Goal: Check status

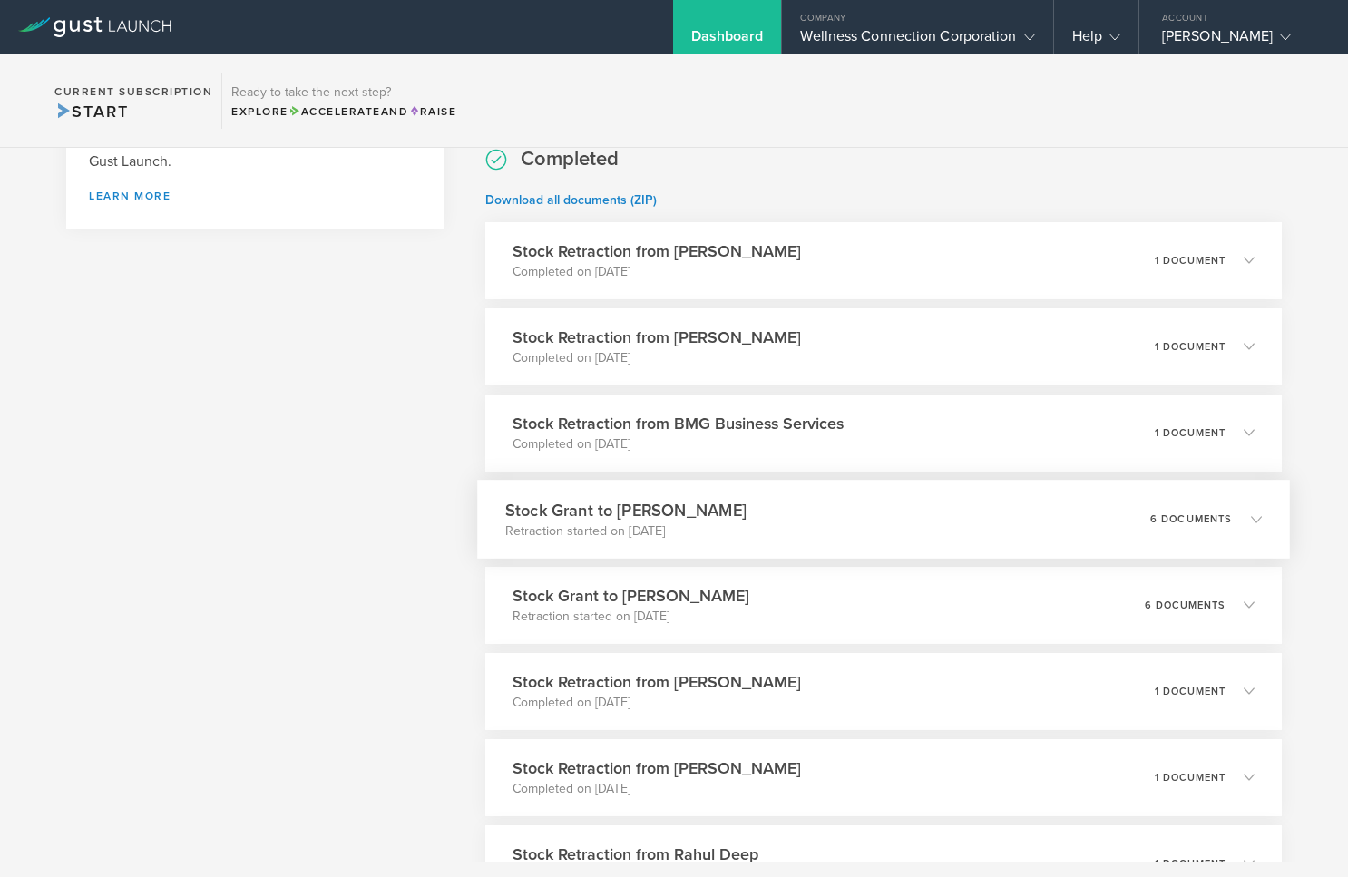
scroll to position [907, 0]
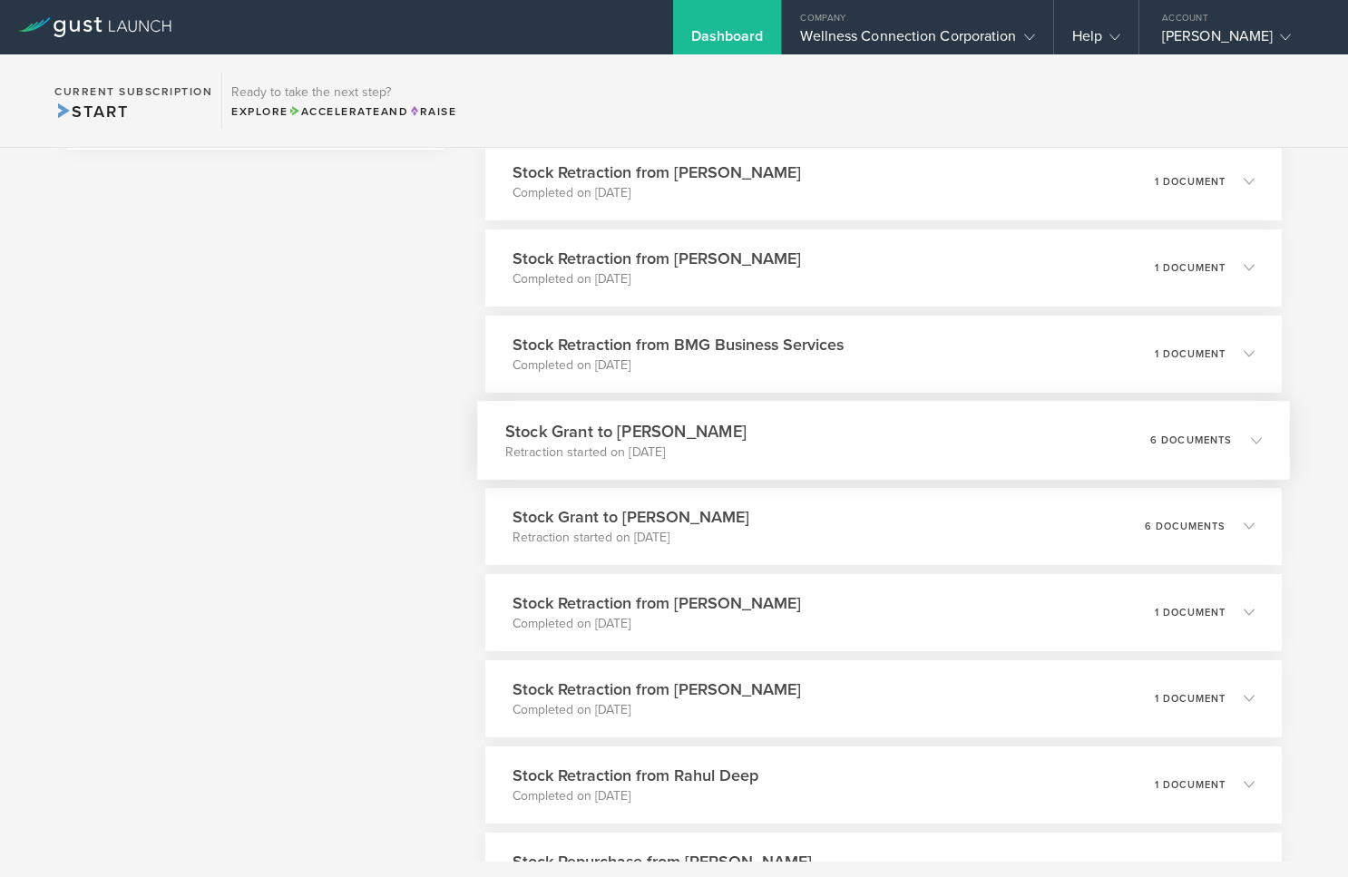
click at [918, 442] on div "Stock Grant to [PERSON_NAME] Retraction started on [DATE] 6 documents" at bounding box center [883, 440] width 813 height 79
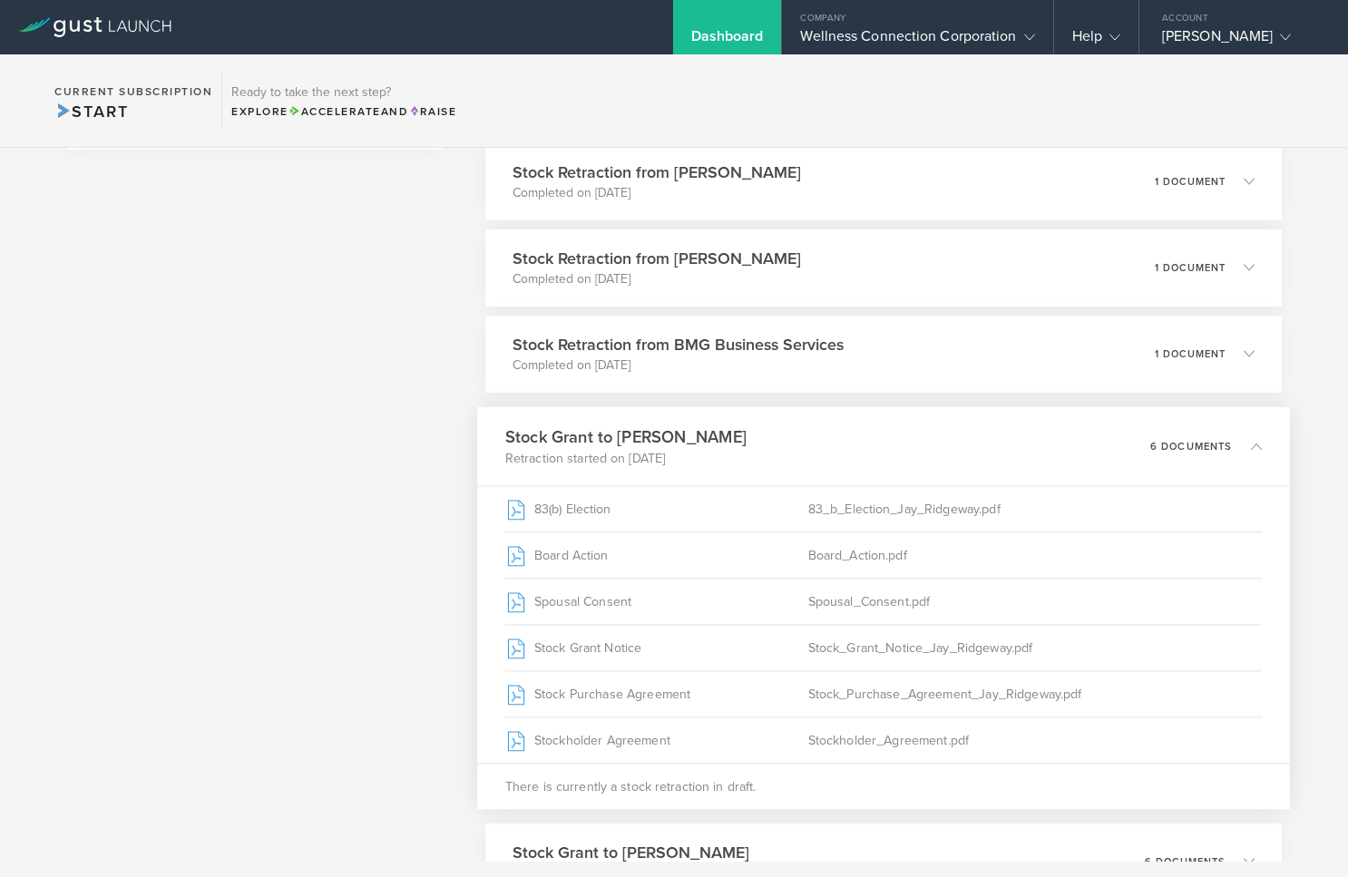
click at [918, 442] on div "Stock Grant to [PERSON_NAME] Retraction started on [DATE] 6 documents" at bounding box center [883, 445] width 813 height 79
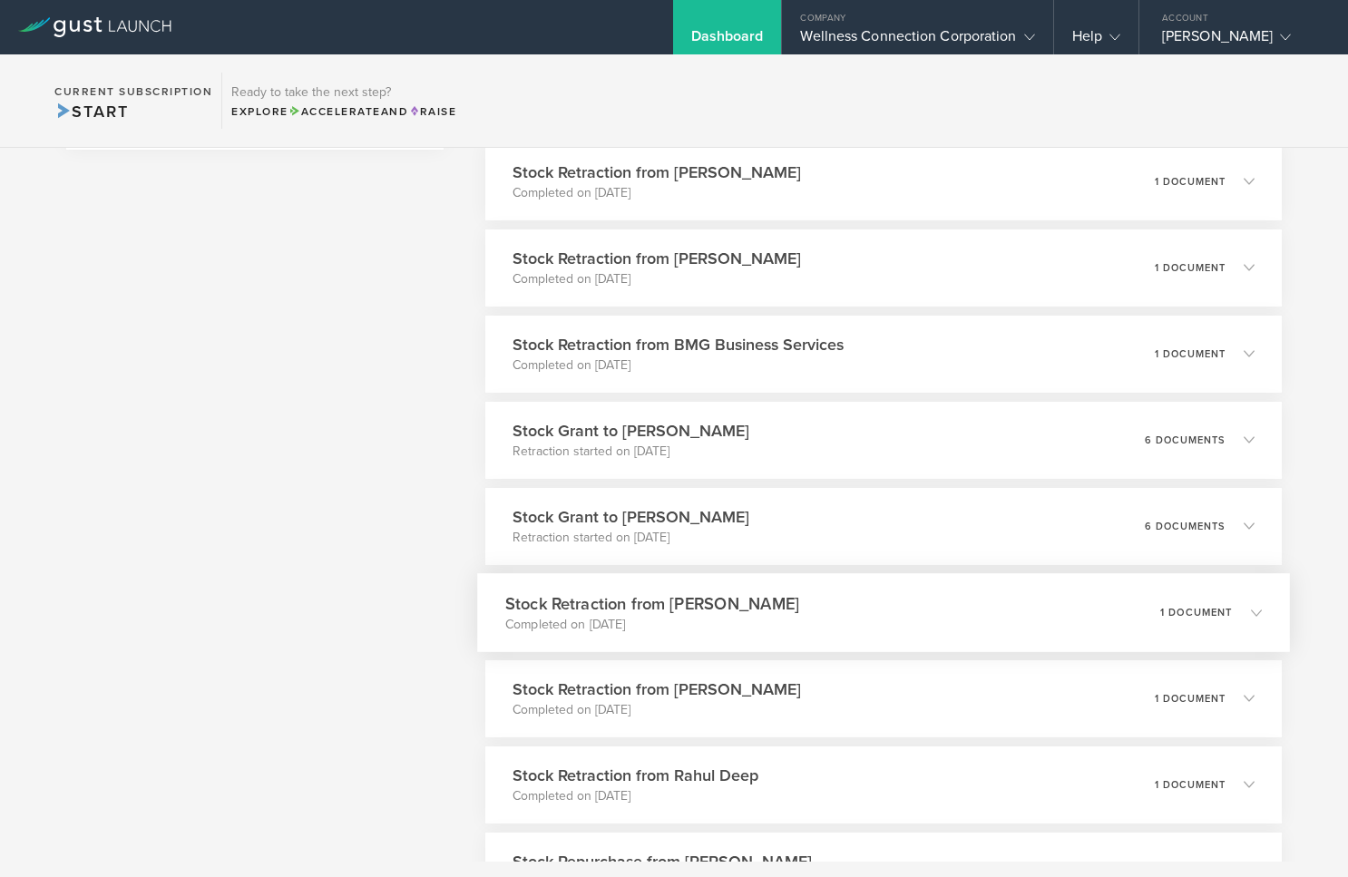
click at [846, 603] on div "Stock Retraction from [PERSON_NAME] Completed on [DATE] 1 document" at bounding box center [883, 612] width 813 height 79
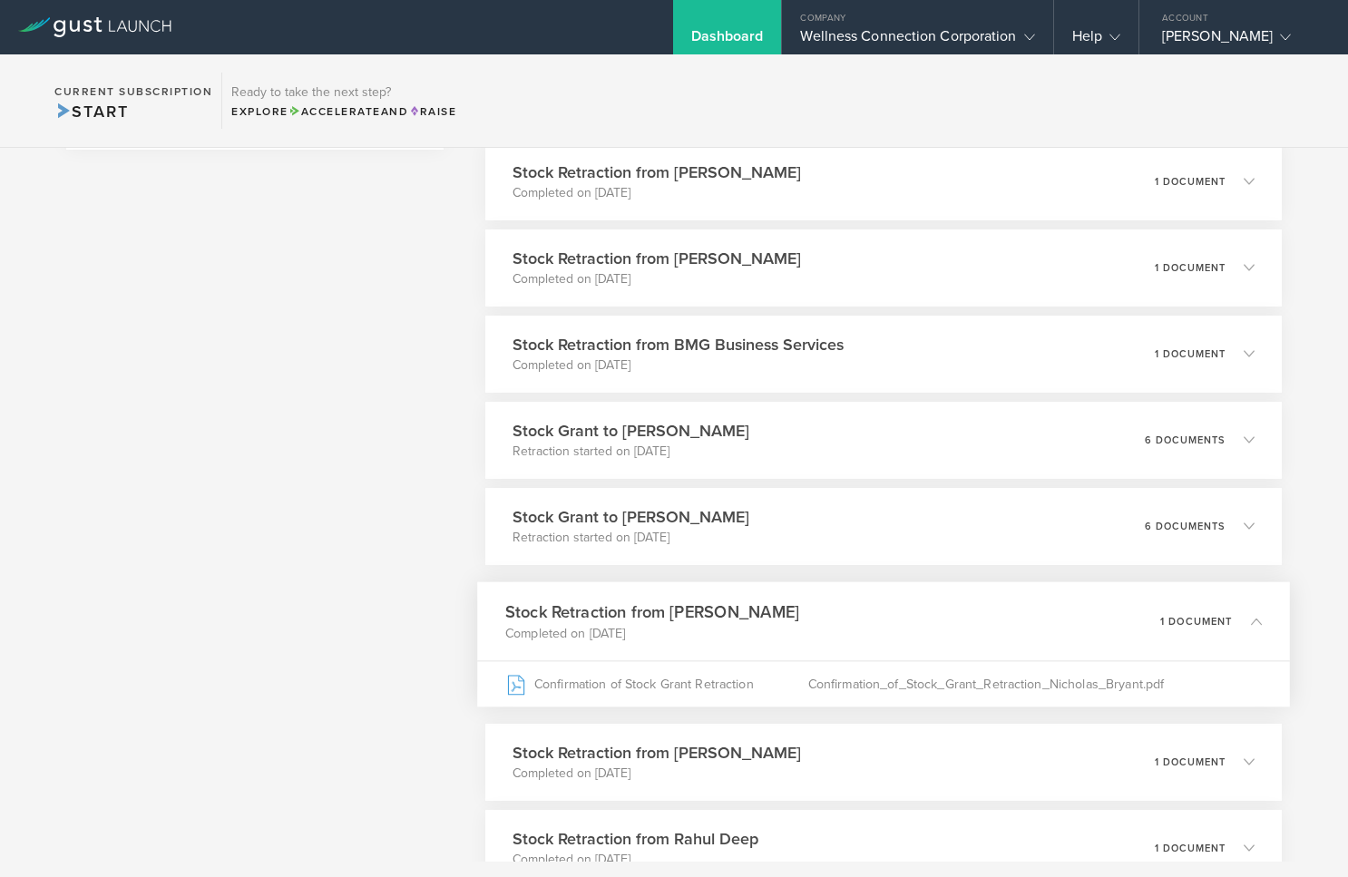
click at [846, 603] on div "Stock Retraction from [PERSON_NAME] Completed on [DATE] 1 document" at bounding box center [883, 620] width 813 height 79
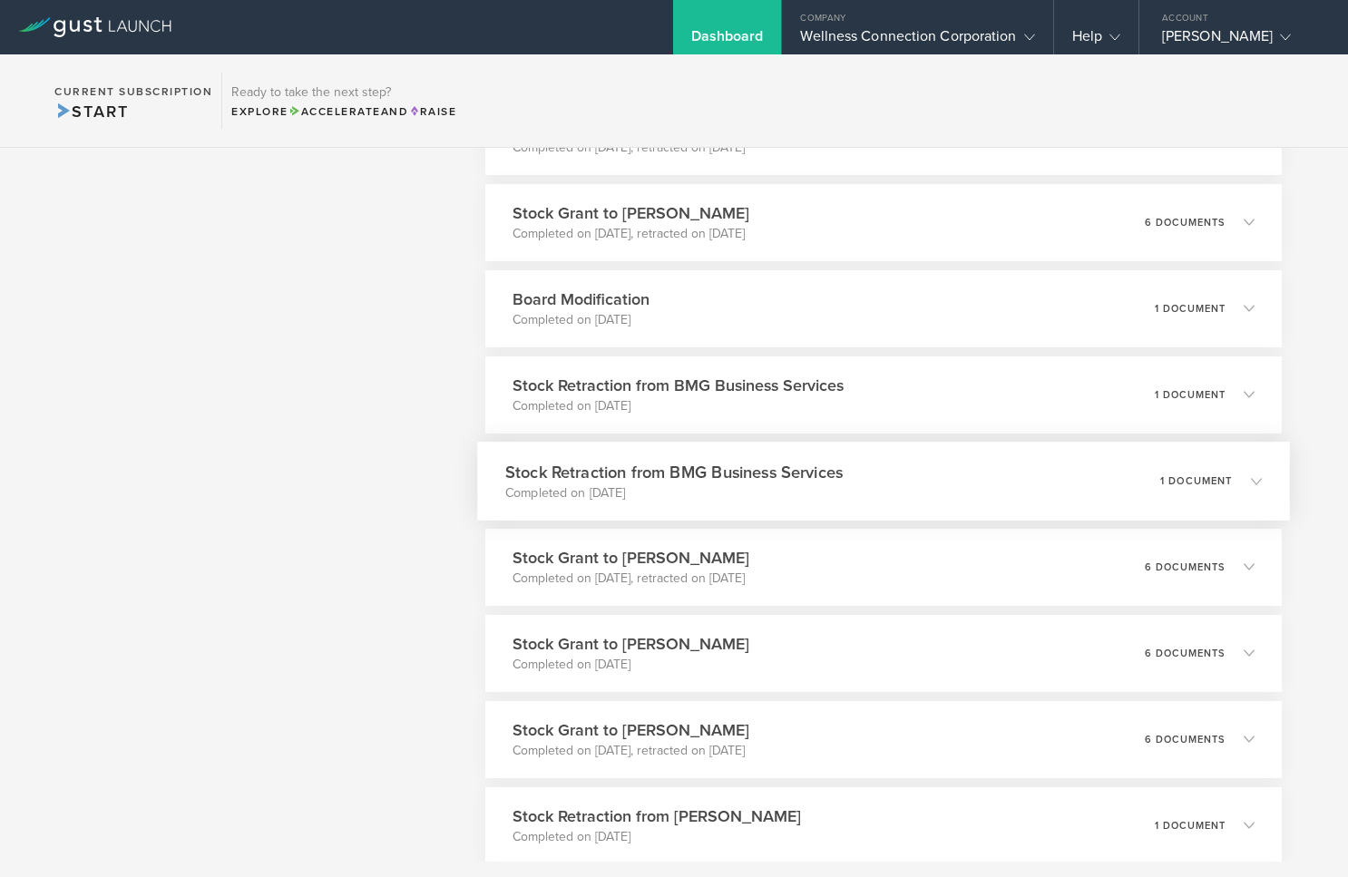
scroll to position [1905, 0]
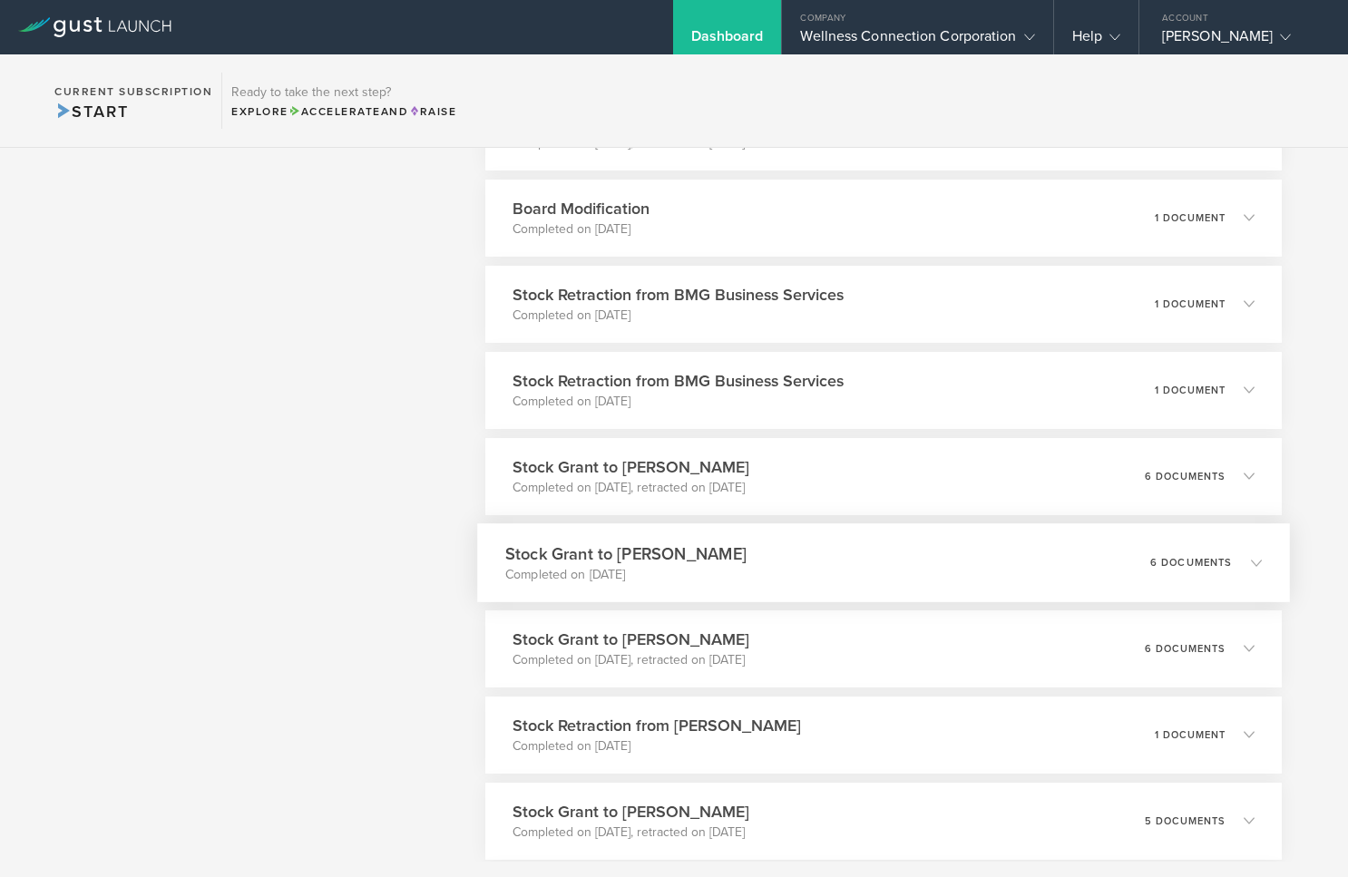
click at [887, 568] on div "Stock Grant to [PERSON_NAME] Completed on [DATE] 6 documents" at bounding box center [883, 562] width 813 height 79
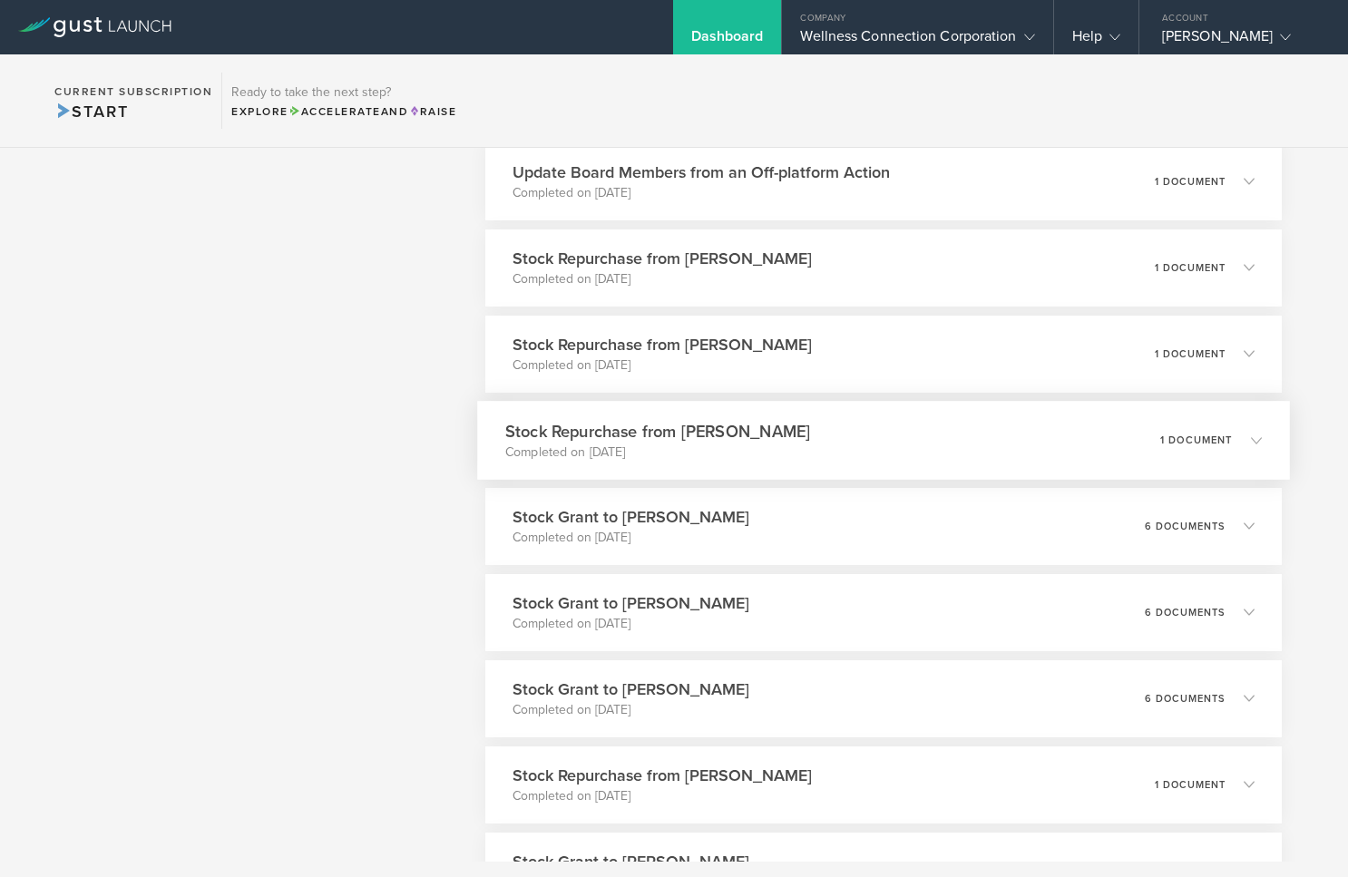
scroll to position [6440, 0]
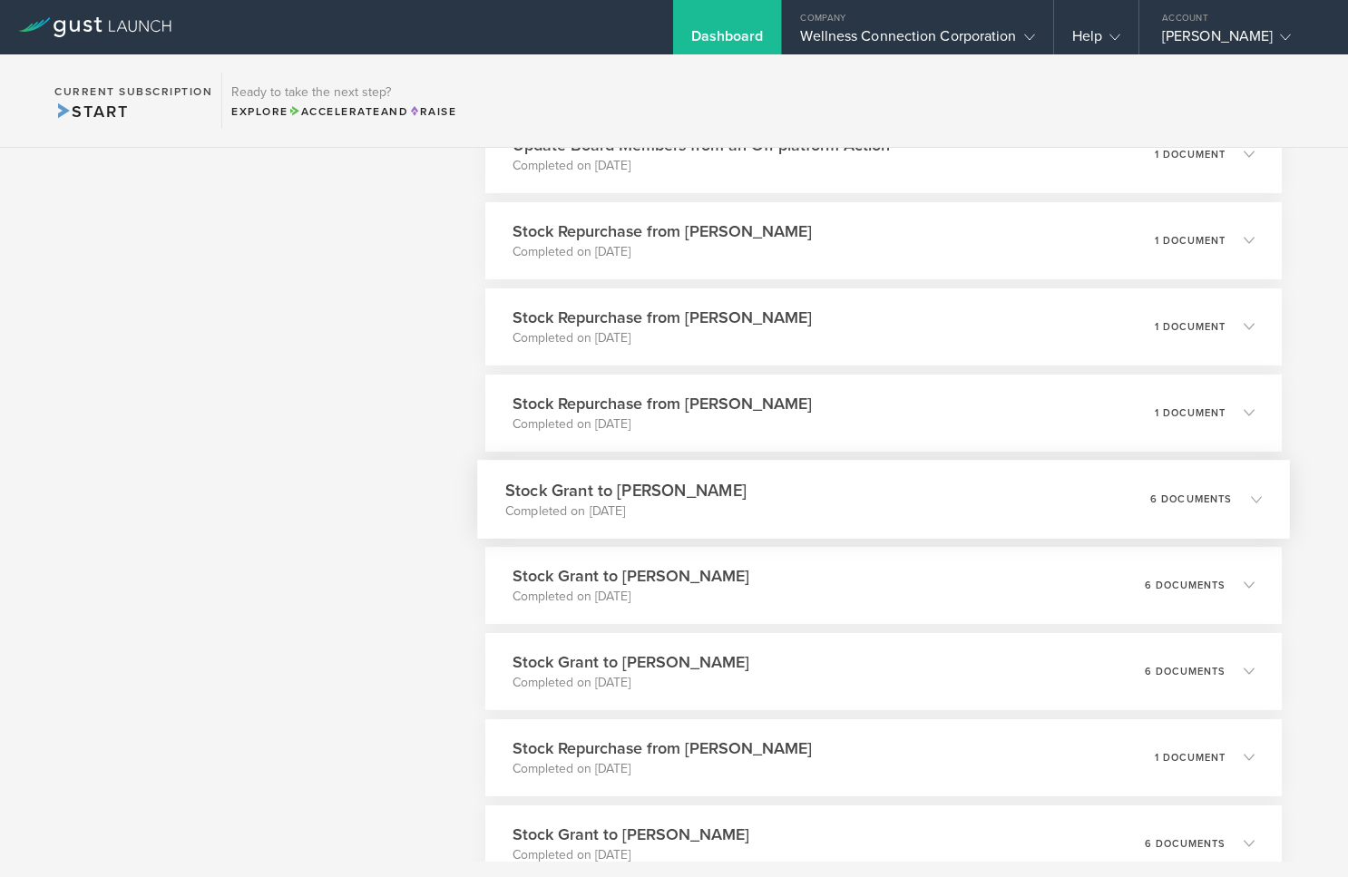
click at [839, 501] on div "Stock Grant to [PERSON_NAME] Completed on [DATE] 6 documents" at bounding box center [883, 499] width 813 height 79
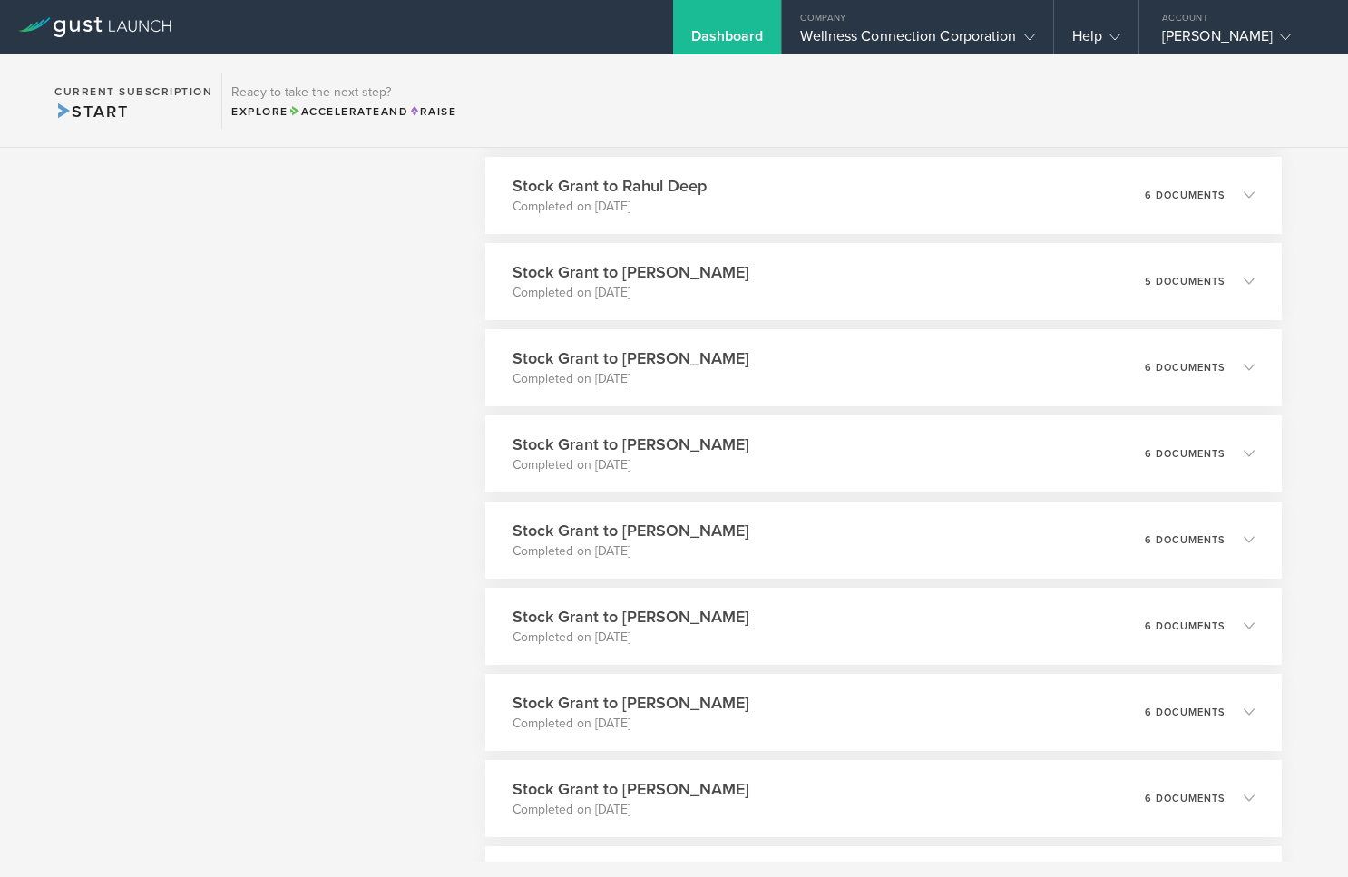
scroll to position [9797, 0]
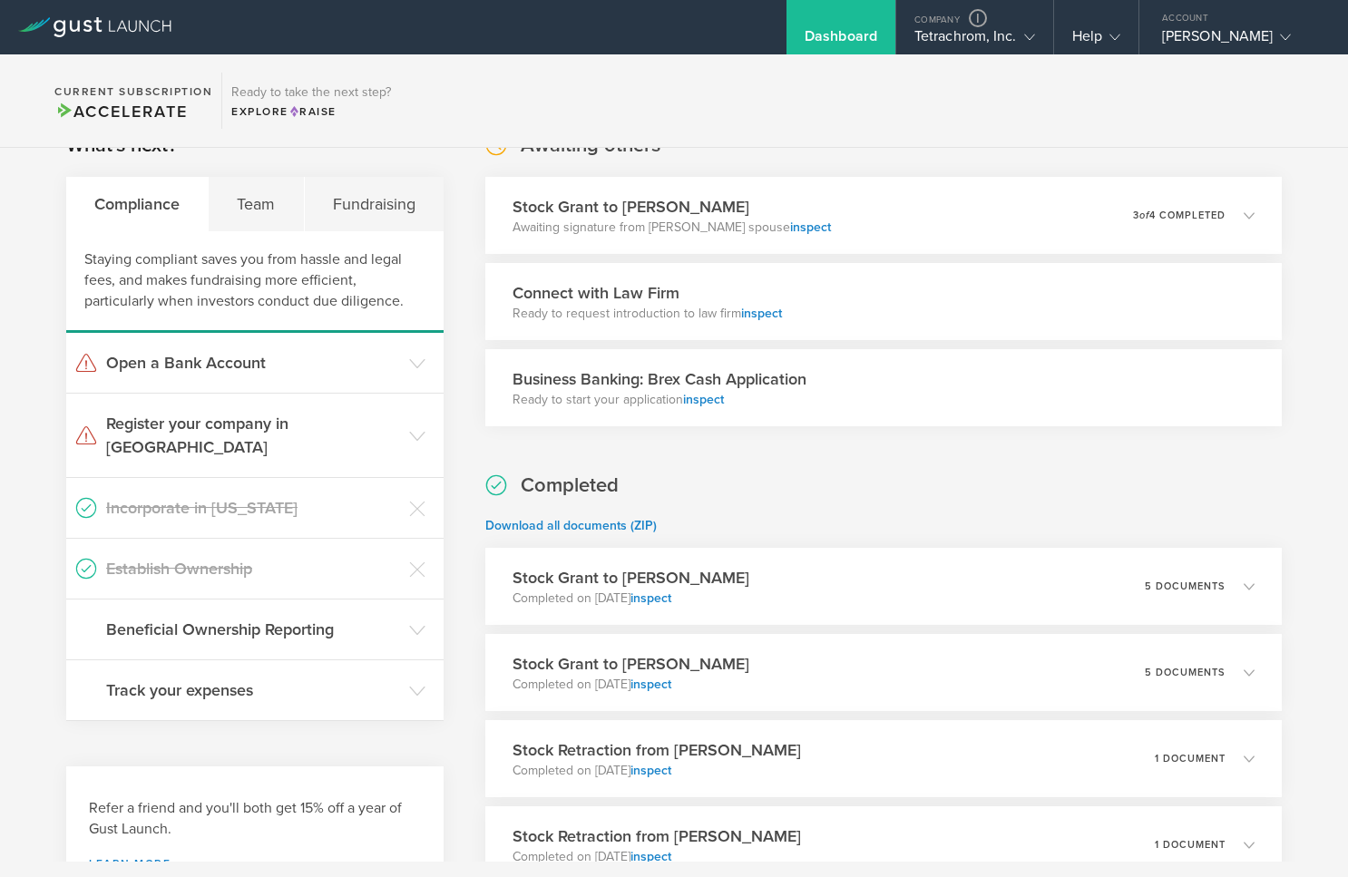
scroll to position [454, 0]
